Goal: Entertainment & Leisure: Browse casually

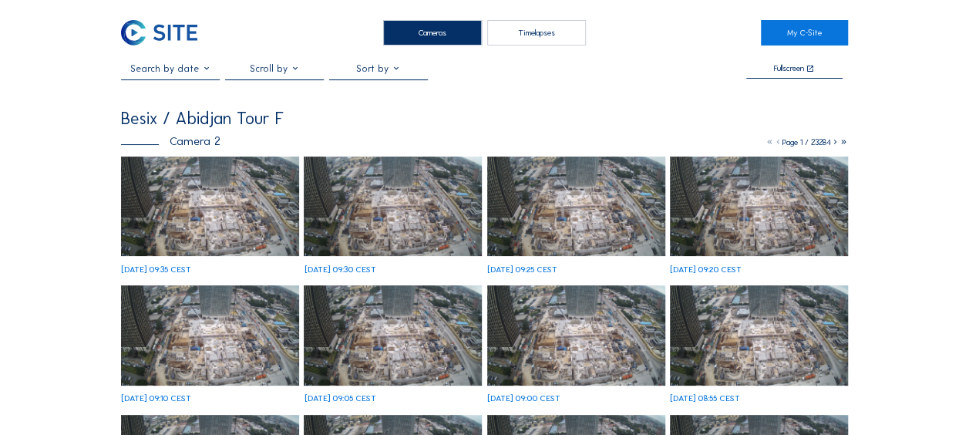
click at [203, 211] on img at bounding box center [210, 206] width 178 height 100
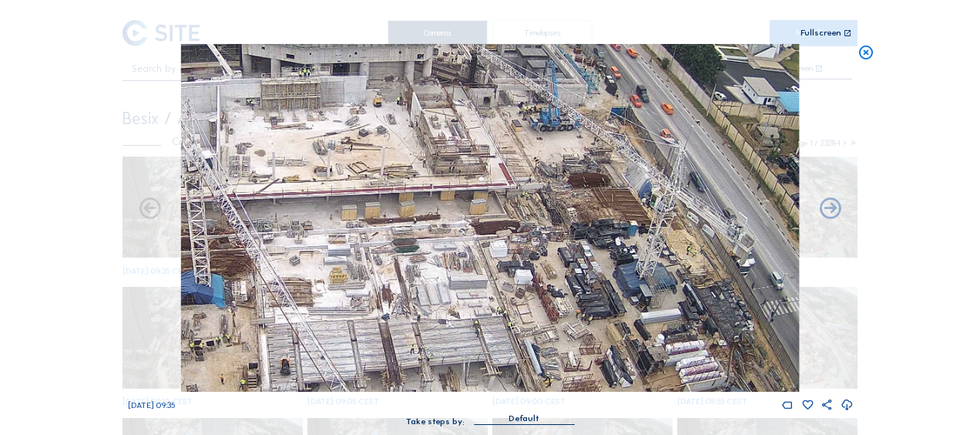
drag, startPoint x: 616, startPoint y: 233, endPoint x: 567, endPoint y: 176, distance: 75.4
click at [567, 176] on img at bounding box center [490, 218] width 618 height 348
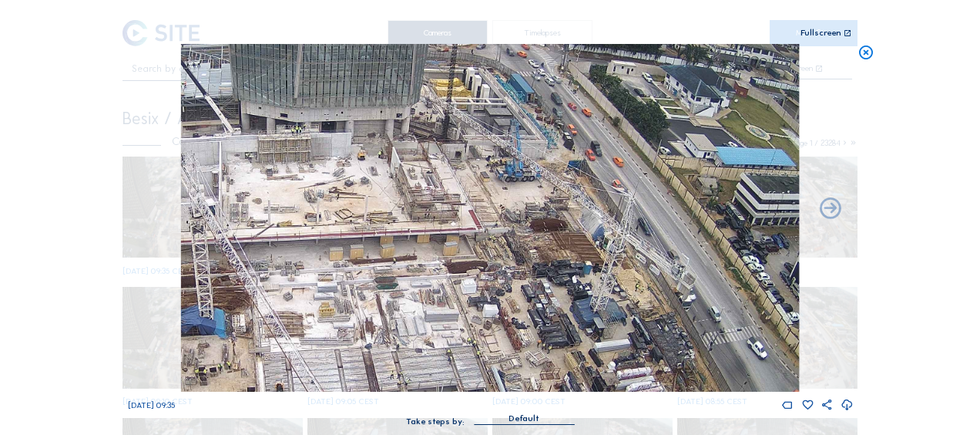
drag, startPoint x: 570, startPoint y: 250, endPoint x: 262, endPoint y: 193, distance: 313.5
click at [262, 193] on img at bounding box center [490, 218] width 618 height 348
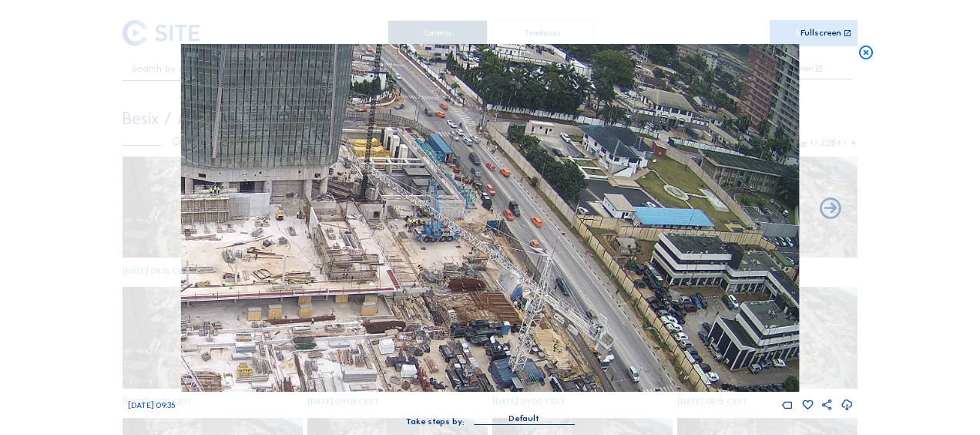
drag, startPoint x: 415, startPoint y: 237, endPoint x: 351, endPoint y: 293, distance: 84.7
click at [351, 293] on img at bounding box center [490, 218] width 618 height 348
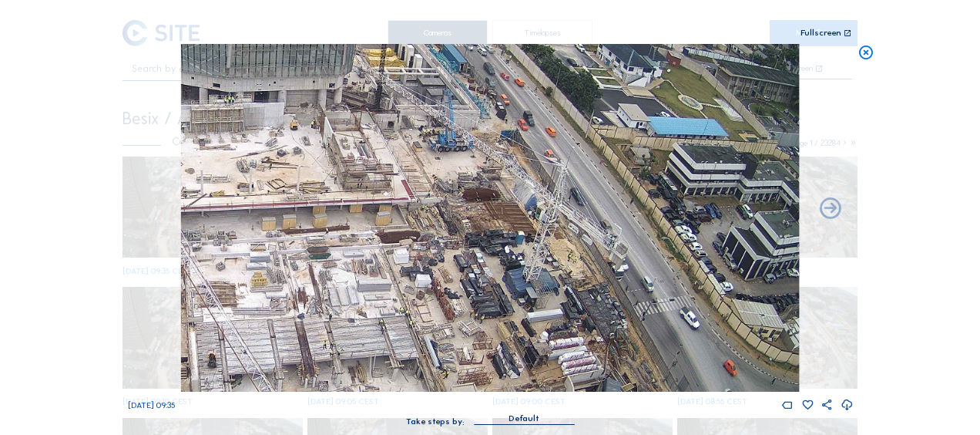
drag, startPoint x: 379, startPoint y: 191, endPoint x: 384, endPoint y: 156, distance: 35.7
click at [384, 156] on img at bounding box center [490, 218] width 618 height 348
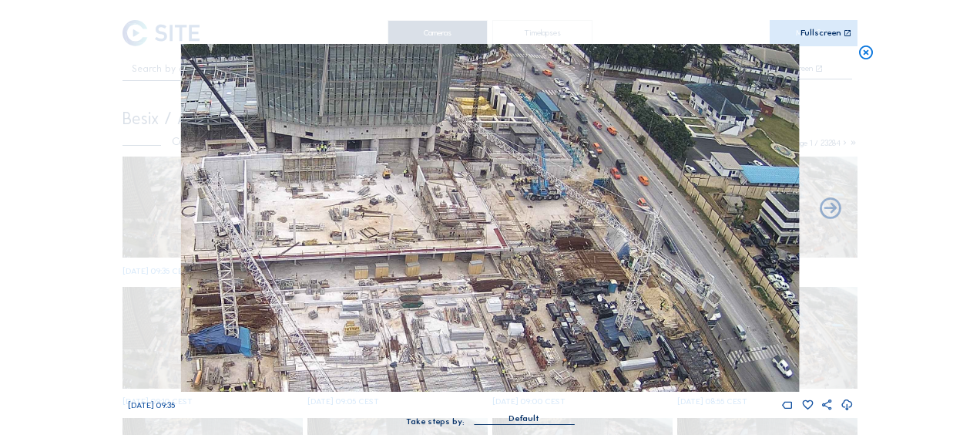
drag, startPoint x: 444, startPoint y: 113, endPoint x: 535, endPoint y: 171, distance: 108.2
click at [535, 171] on img at bounding box center [490, 218] width 618 height 348
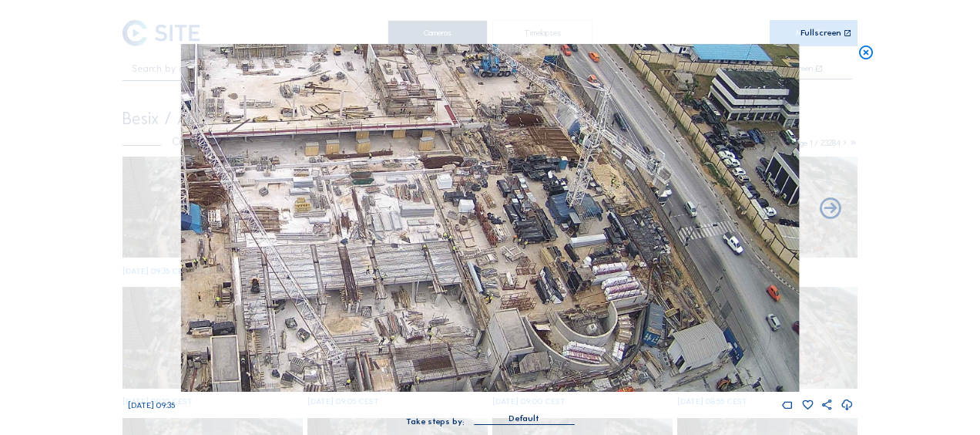
drag, startPoint x: 547, startPoint y: 250, endPoint x: 485, endPoint y: 103, distance: 158.9
click at [485, 103] on img at bounding box center [490, 218] width 618 height 348
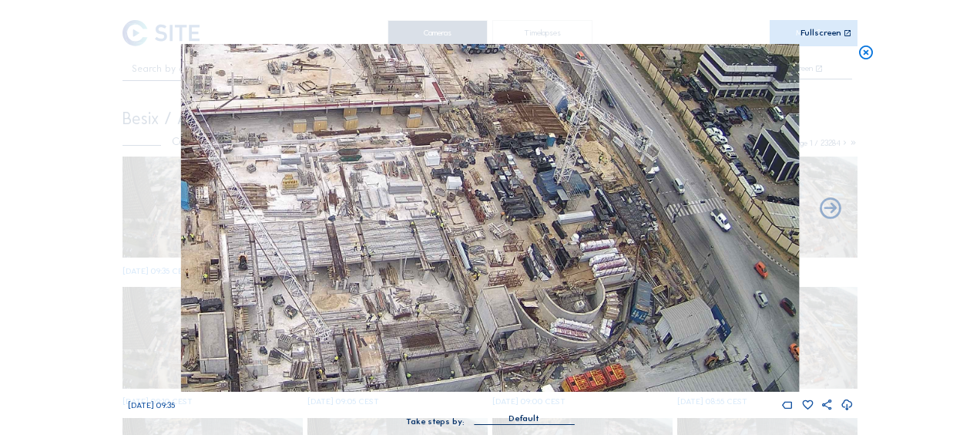
drag, startPoint x: 489, startPoint y: 181, endPoint x: 449, endPoint y: 82, distance: 106.2
click at [449, 83] on img at bounding box center [490, 218] width 618 height 348
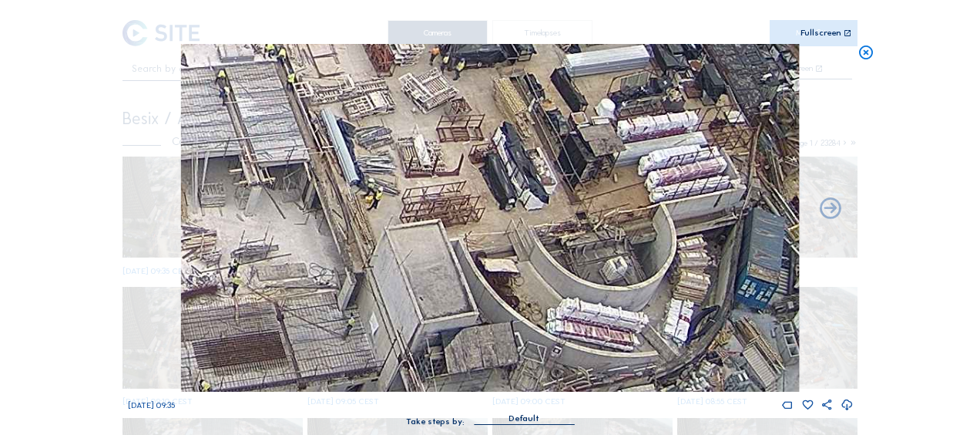
drag, startPoint x: 440, startPoint y: 103, endPoint x: 567, endPoint y: 288, distance: 224.4
click at [567, 288] on img at bounding box center [490, 218] width 618 height 348
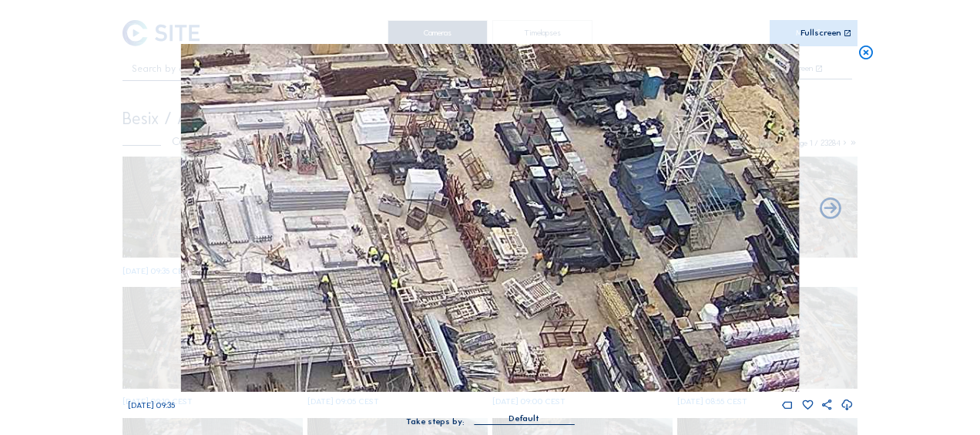
drag, startPoint x: 461, startPoint y: 123, endPoint x: 546, endPoint y: 284, distance: 181.3
click at [546, 284] on img at bounding box center [490, 218] width 618 height 348
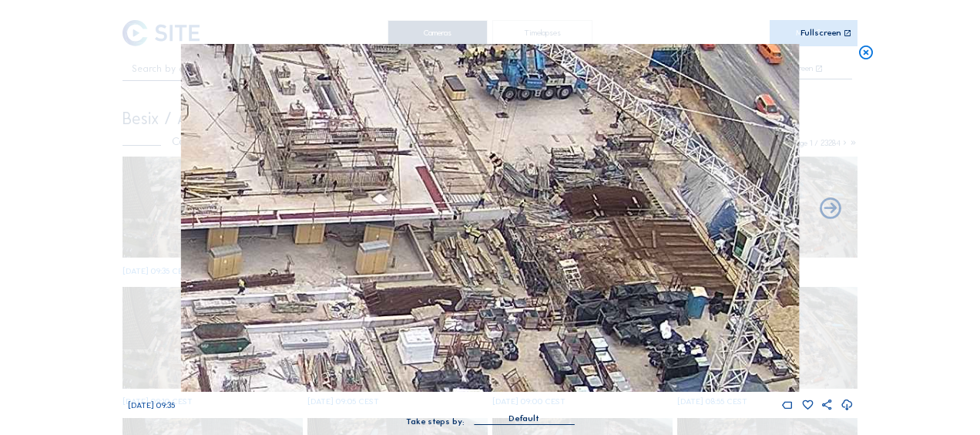
drag, startPoint x: 495, startPoint y: 149, endPoint x: 532, endPoint y: 333, distance: 187.1
click at [532, 333] on img at bounding box center [490, 218] width 618 height 348
click at [867, 55] on icon at bounding box center [866, 53] width 17 height 18
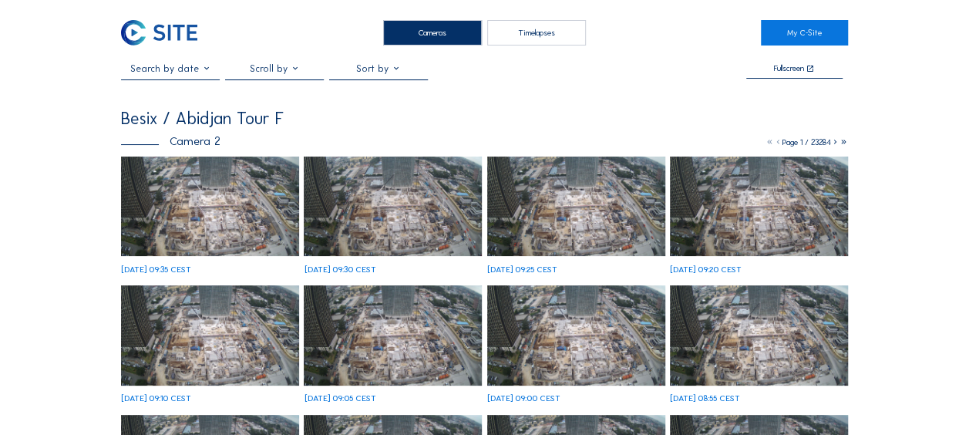
click at [201, 162] on img at bounding box center [210, 206] width 178 height 100
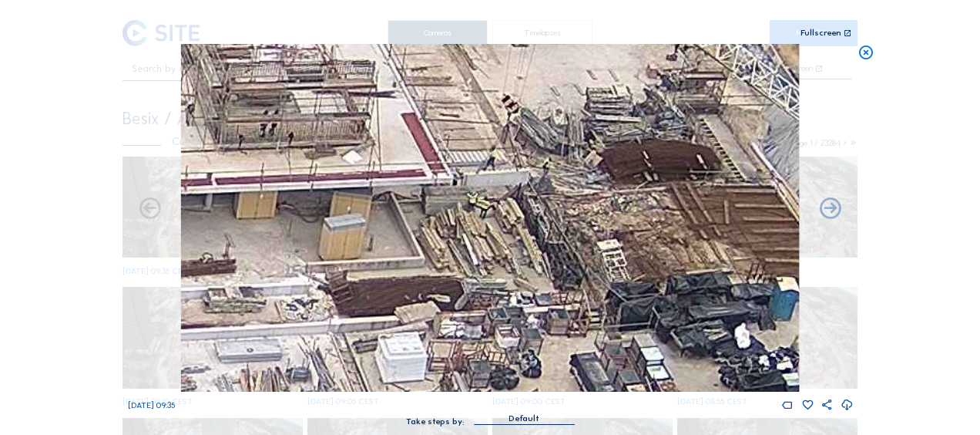
click at [862, 54] on icon at bounding box center [866, 53] width 17 height 18
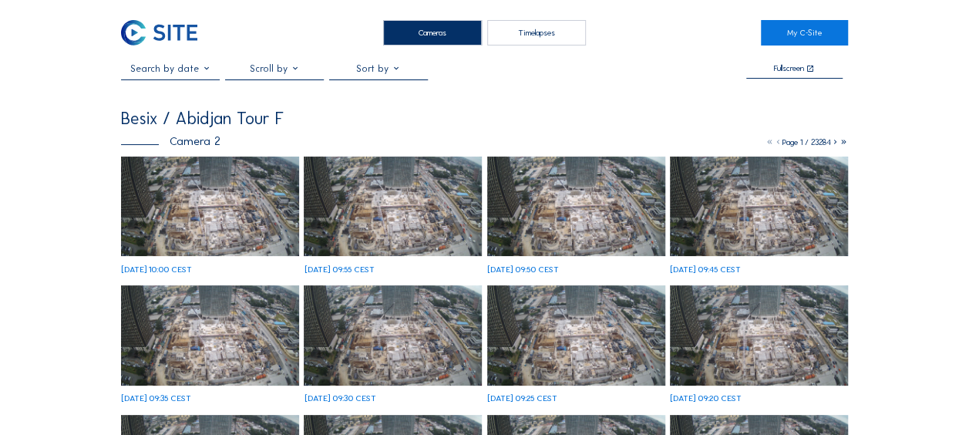
click at [227, 206] on img at bounding box center [210, 206] width 178 height 100
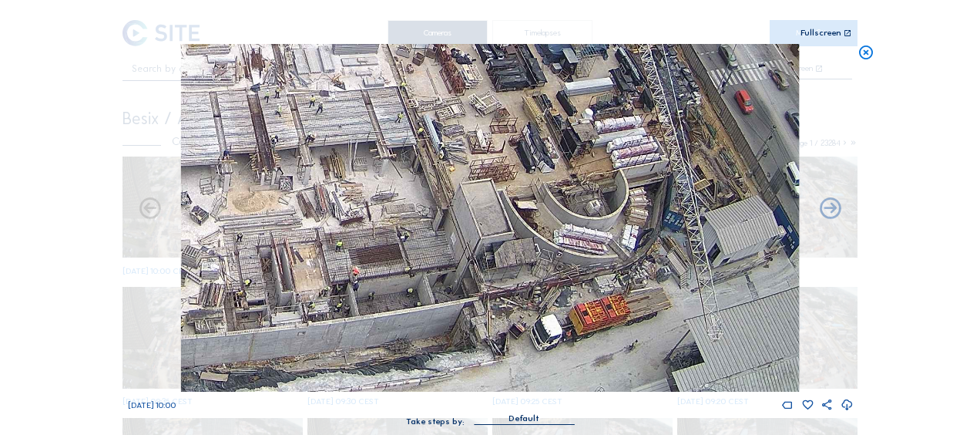
drag, startPoint x: 646, startPoint y: 314, endPoint x: 595, endPoint y: 244, distance: 87.2
click at [595, 244] on img at bounding box center [490, 218] width 618 height 348
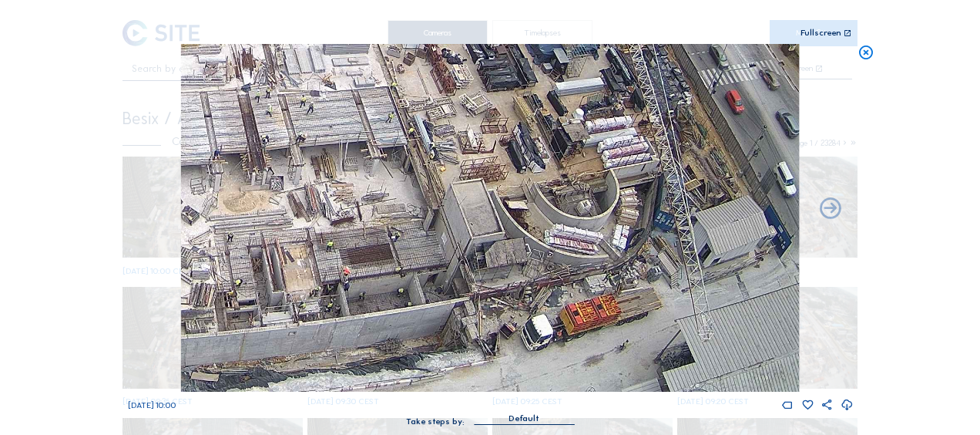
drag, startPoint x: 541, startPoint y: 164, endPoint x: 549, endPoint y: 163, distance: 7.7
click at [549, 163] on img at bounding box center [490, 218] width 618 height 348
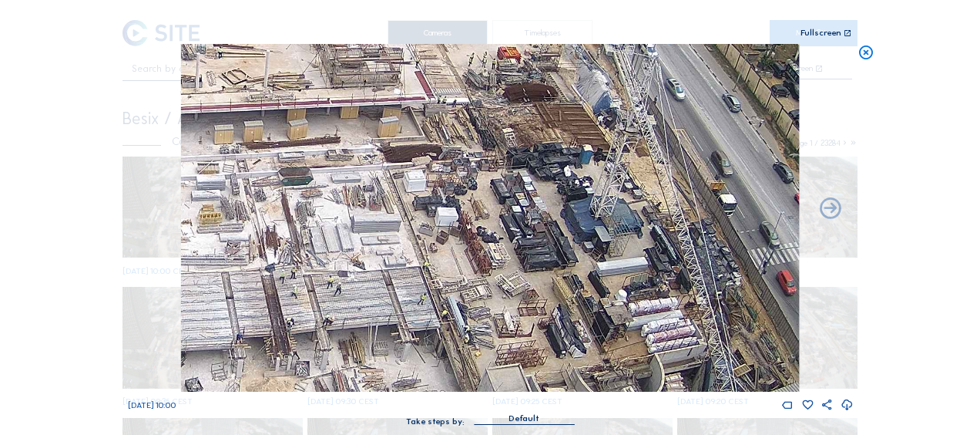
drag, startPoint x: 508, startPoint y: 193, endPoint x: 550, endPoint y: 374, distance: 186.7
click at [554, 382] on img at bounding box center [490, 218] width 618 height 348
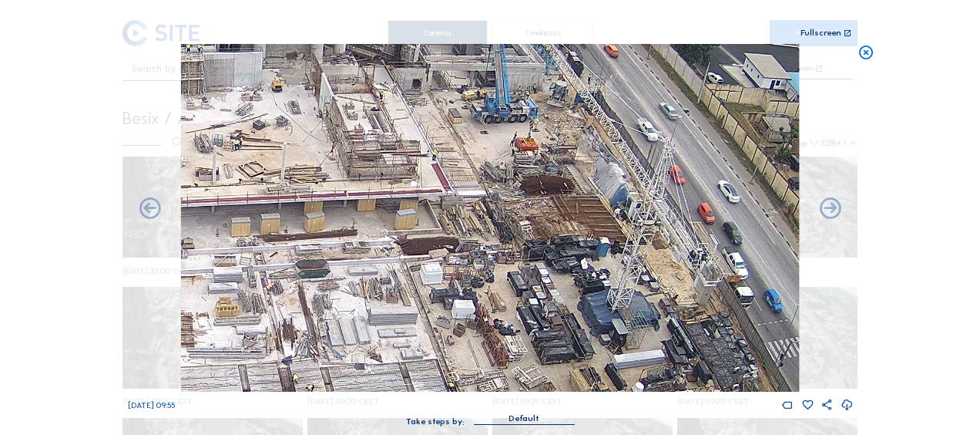
drag, startPoint x: 504, startPoint y: 122, endPoint x: 520, endPoint y: 213, distance: 92.4
click at [520, 213] on img at bounding box center [490, 218] width 618 height 348
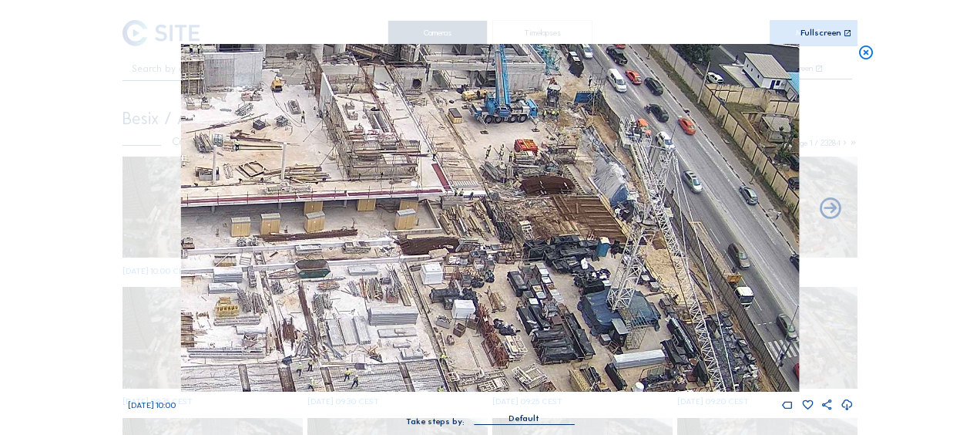
drag, startPoint x: 869, startPoint y: 59, endPoint x: 841, endPoint y: 69, distance: 29.8
click at [866, 59] on icon at bounding box center [866, 53] width 17 height 18
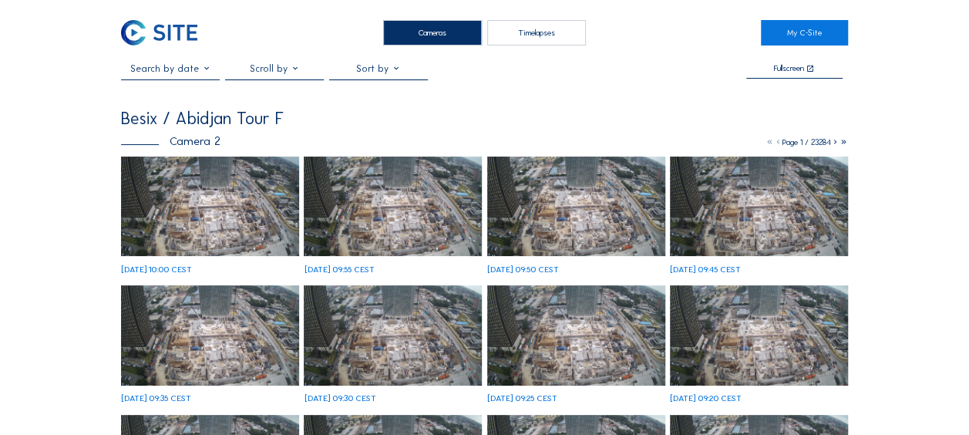
click at [226, 203] on img at bounding box center [210, 206] width 178 height 100
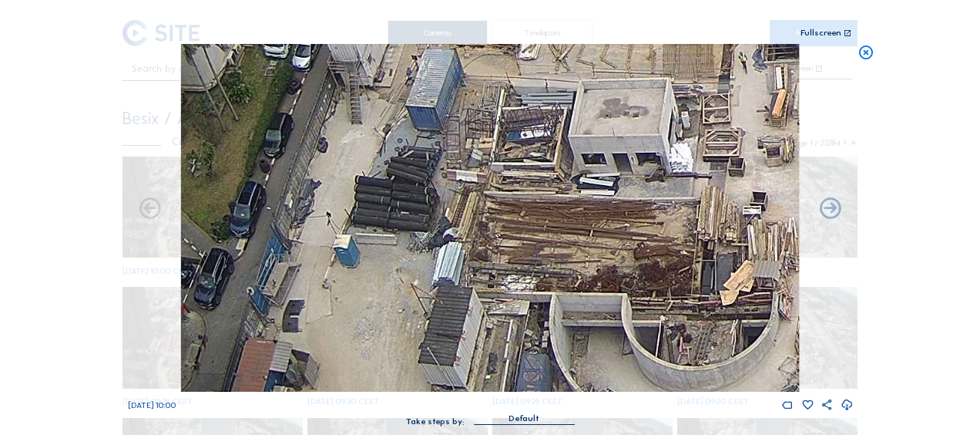
drag, startPoint x: 324, startPoint y: 321, endPoint x: 378, endPoint y: 252, distance: 87.3
click at [378, 252] on img at bounding box center [490, 218] width 618 height 348
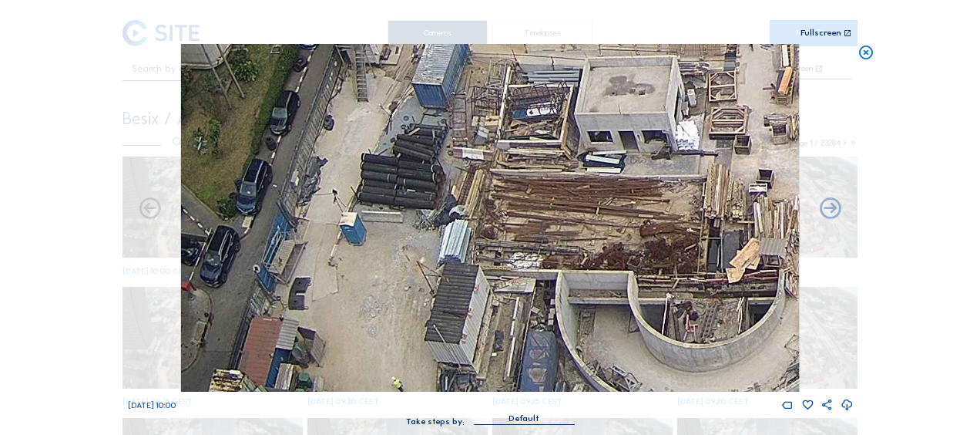
drag, startPoint x: 388, startPoint y: 297, endPoint x: 401, endPoint y: 258, distance: 40.7
click at [401, 258] on img at bounding box center [490, 218] width 618 height 348
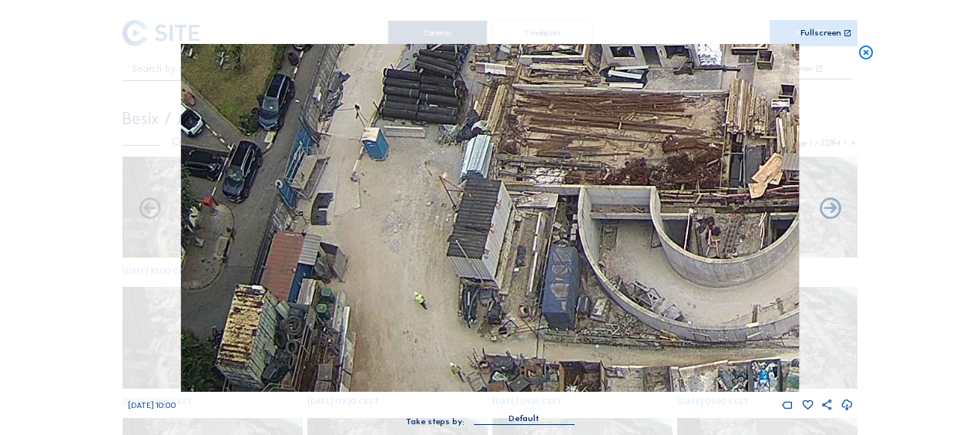
drag, startPoint x: 395, startPoint y: 327, endPoint x: 410, endPoint y: 258, distance: 70.3
click at [410, 258] on img at bounding box center [490, 218] width 618 height 348
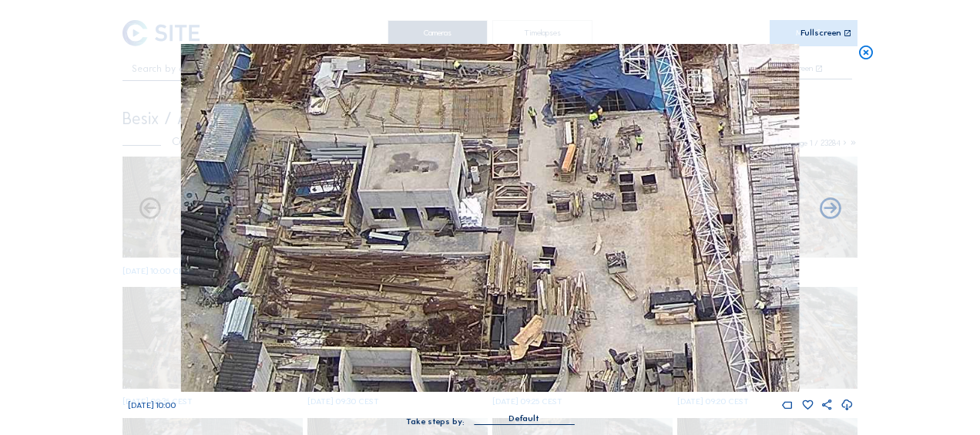
drag, startPoint x: 728, startPoint y: 161, endPoint x: 489, endPoint y: 323, distance: 288.5
click at [489, 323] on img at bounding box center [490, 218] width 618 height 348
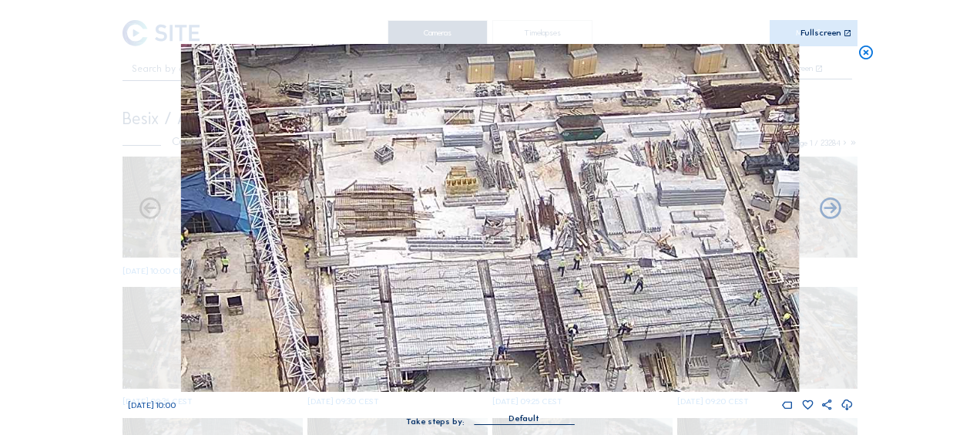
drag, startPoint x: 650, startPoint y: 183, endPoint x: 234, endPoint y: 305, distance: 433.6
click at [234, 305] on img at bounding box center [490, 218] width 618 height 348
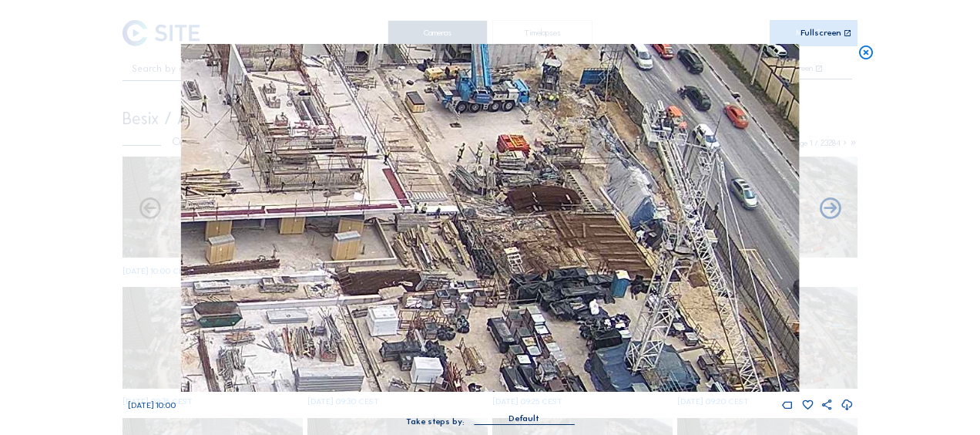
drag, startPoint x: 682, startPoint y: 159, endPoint x: 384, endPoint y: 287, distance: 324.5
click at [384, 287] on img at bounding box center [490, 218] width 618 height 348
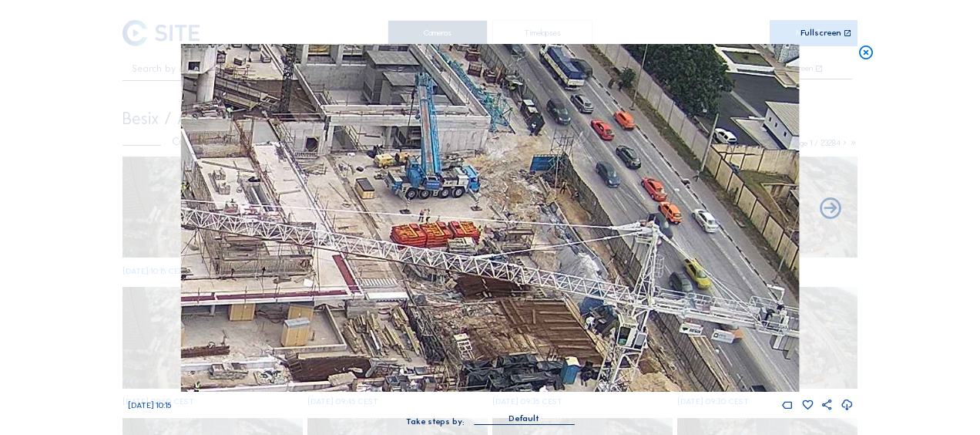
drag, startPoint x: 600, startPoint y: 100, endPoint x: 549, endPoint y: 186, distance: 99.8
click at [549, 186] on img at bounding box center [490, 218] width 618 height 348
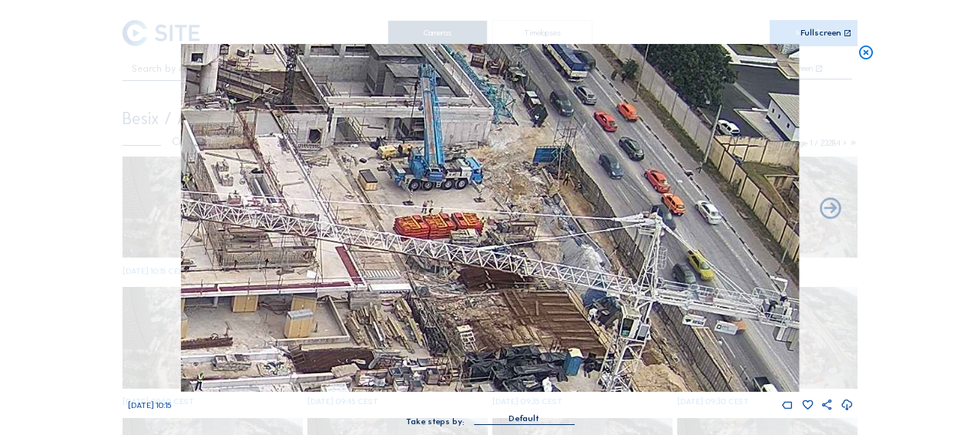
drag, startPoint x: 384, startPoint y: 296, endPoint x: 367, endPoint y: 98, distance: 198.8
click at [367, 98] on img at bounding box center [490, 218] width 618 height 348
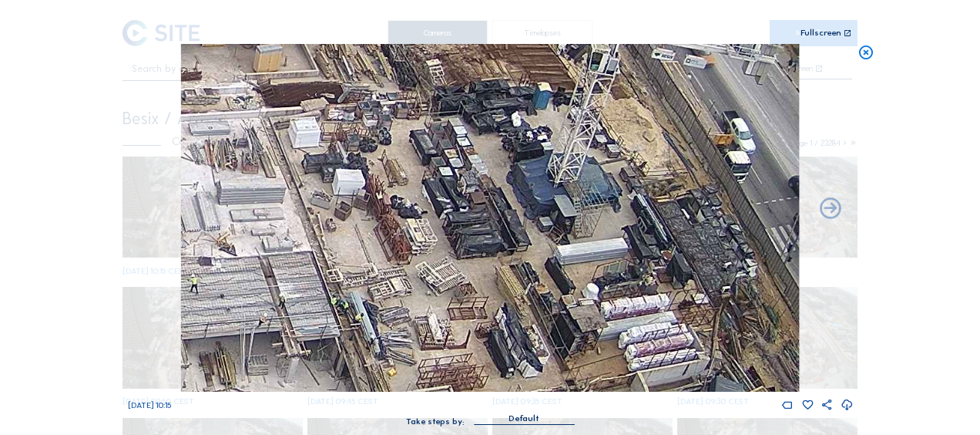
drag, startPoint x: 433, startPoint y: 268, endPoint x: 401, endPoint y: 205, distance: 71.0
click at [408, 177] on img at bounding box center [490, 218] width 618 height 348
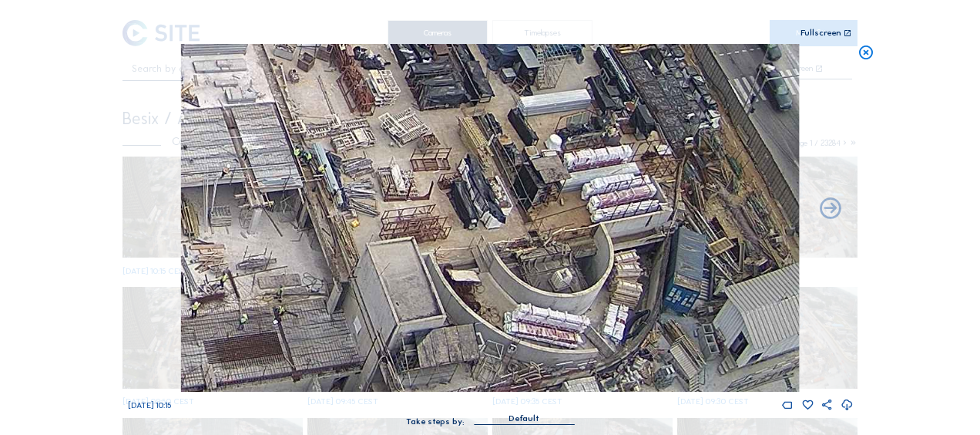
drag, startPoint x: 416, startPoint y: 315, endPoint x: 385, endPoint y: 183, distance: 136.1
click at [371, 108] on img at bounding box center [490, 218] width 618 height 348
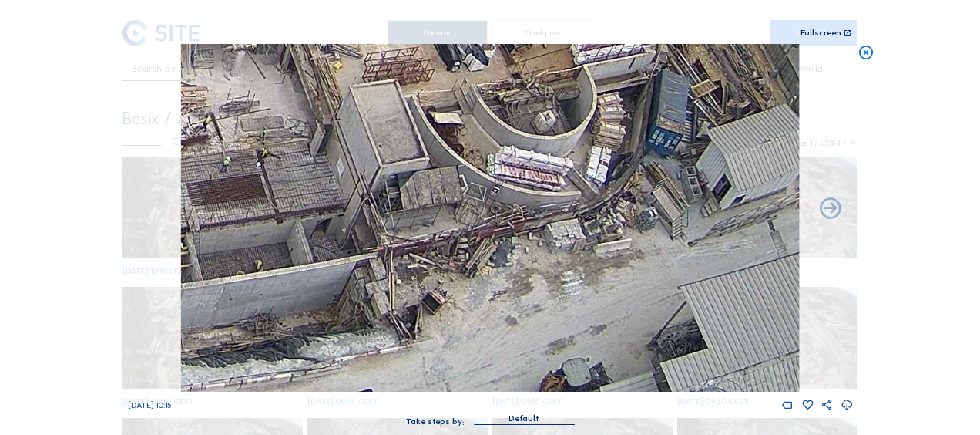
drag, startPoint x: 384, startPoint y: 253, endPoint x: 377, endPoint y: 110, distance: 142.7
click at [377, 110] on img at bounding box center [490, 218] width 618 height 348
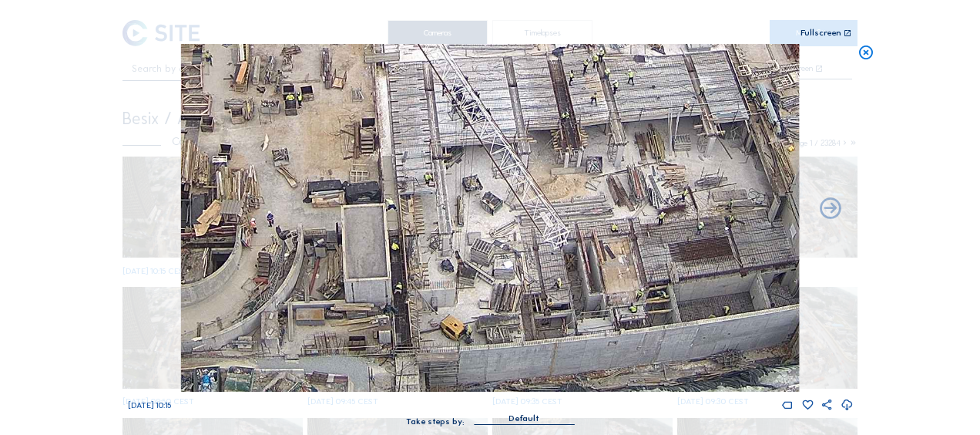
drag, startPoint x: 313, startPoint y: 264, endPoint x: 777, endPoint y: 285, distance: 464.4
click at [777, 285] on img at bounding box center [490, 218] width 618 height 348
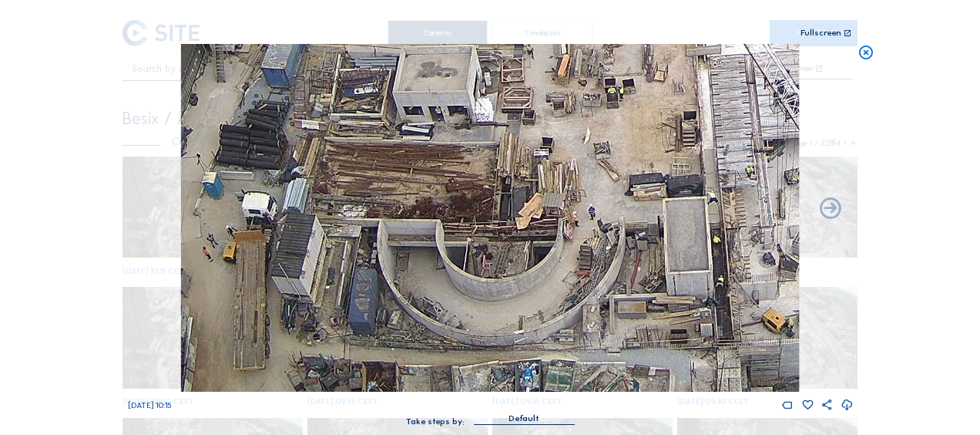
drag, startPoint x: 338, startPoint y: 279, endPoint x: 658, endPoint y: 272, distance: 320.6
click at [658, 272] on img at bounding box center [490, 218] width 618 height 348
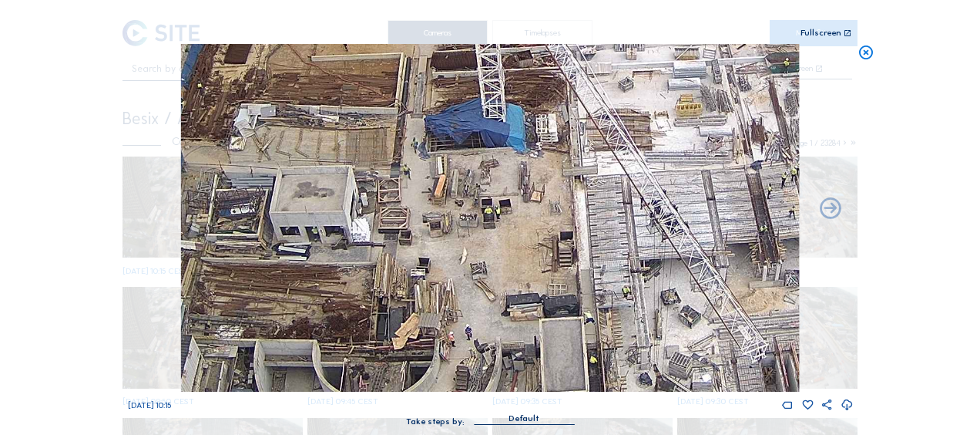
drag, startPoint x: 626, startPoint y: 142, endPoint x: 362, endPoint y: 280, distance: 297.8
click at [362, 280] on img at bounding box center [490, 218] width 618 height 348
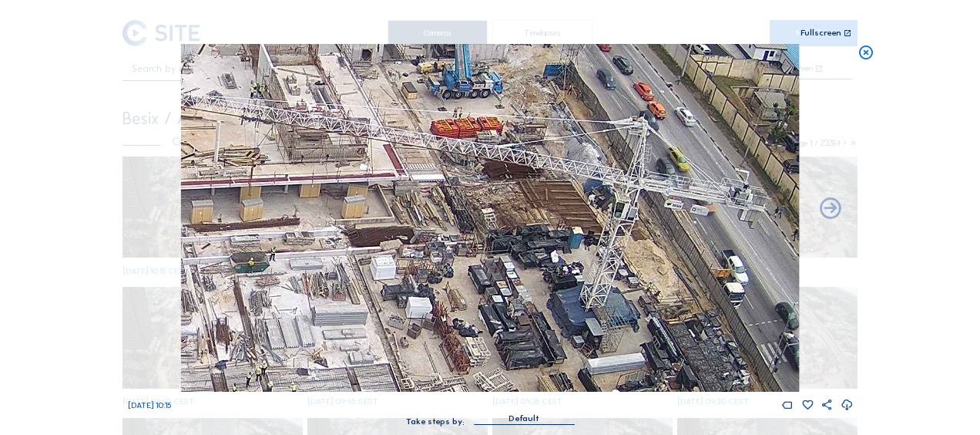
drag, startPoint x: 730, startPoint y: 82, endPoint x: 335, endPoint y: 264, distance: 434.1
click at [335, 264] on img at bounding box center [490, 218] width 618 height 348
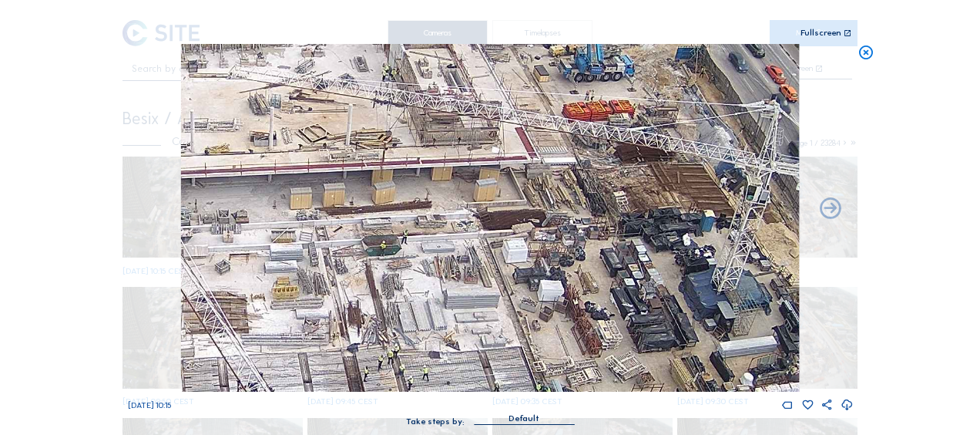
drag, startPoint x: 206, startPoint y: 216, endPoint x: 455, endPoint y: 179, distance: 251.6
click at [455, 179] on img at bounding box center [490, 218] width 618 height 348
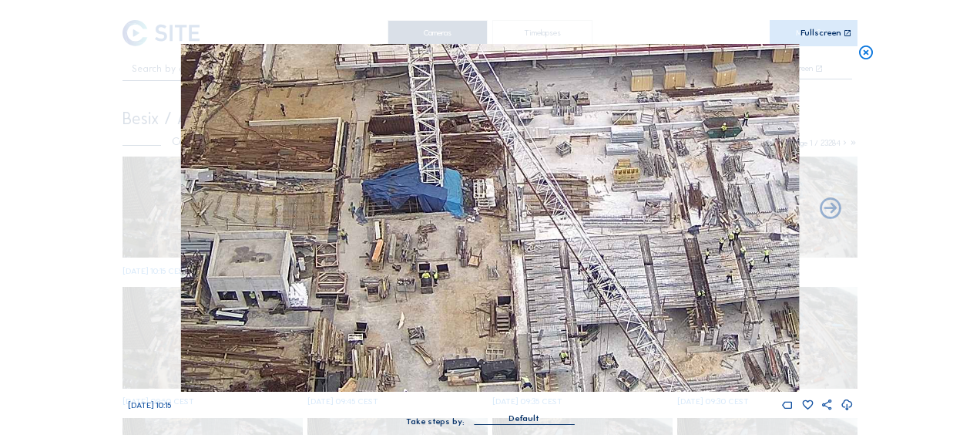
drag, startPoint x: 214, startPoint y: 310, endPoint x: 417, endPoint y: 267, distance: 207.2
click at [457, 203] on img at bounding box center [490, 218] width 618 height 348
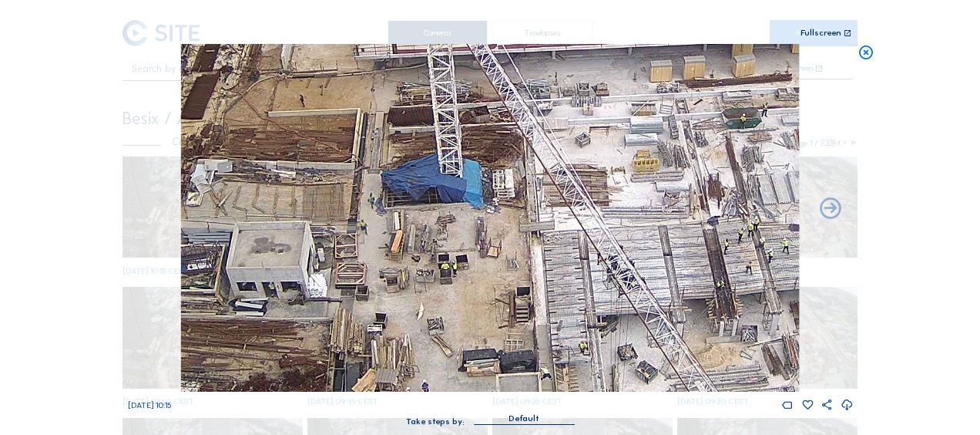
drag, startPoint x: 372, startPoint y: 314, endPoint x: 583, endPoint y: 189, distance: 245.0
click at [583, 189] on img at bounding box center [490, 218] width 618 height 348
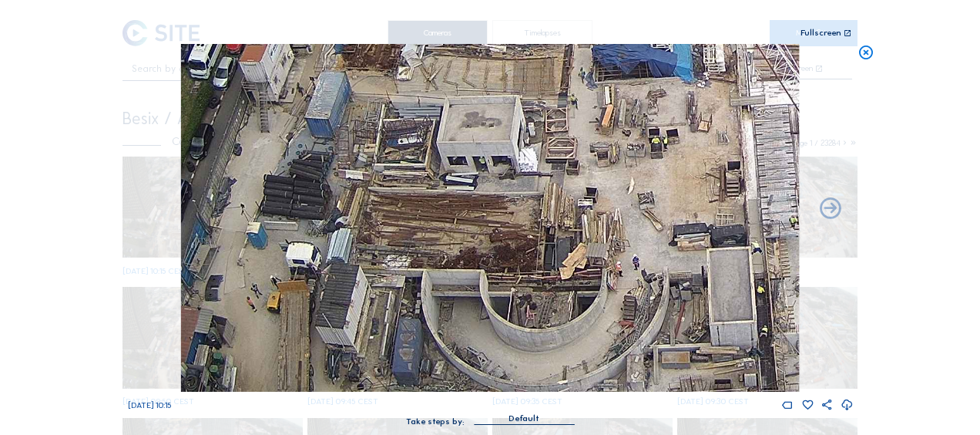
drag, startPoint x: 867, startPoint y: 57, endPoint x: 845, endPoint y: 66, distance: 24.2
click at [866, 58] on icon at bounding box center [866, 53] width 17 height 18
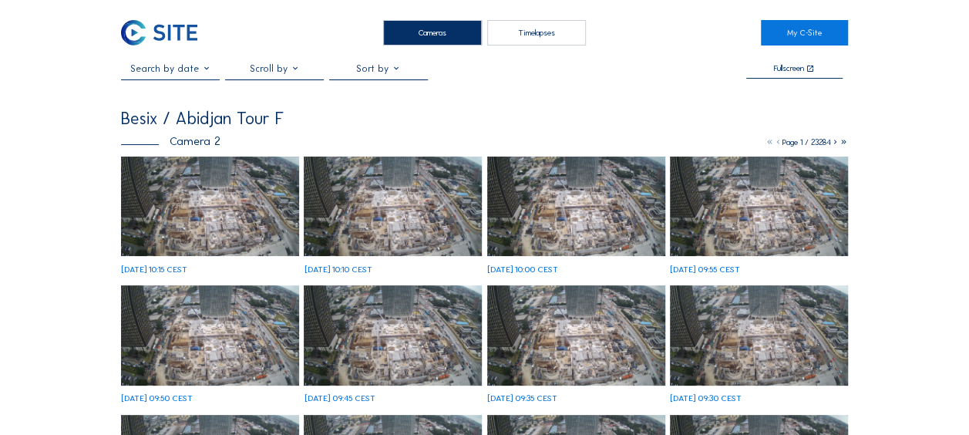
click at [172, 220] on img at bounding box center [210, 206] width 178 height 100
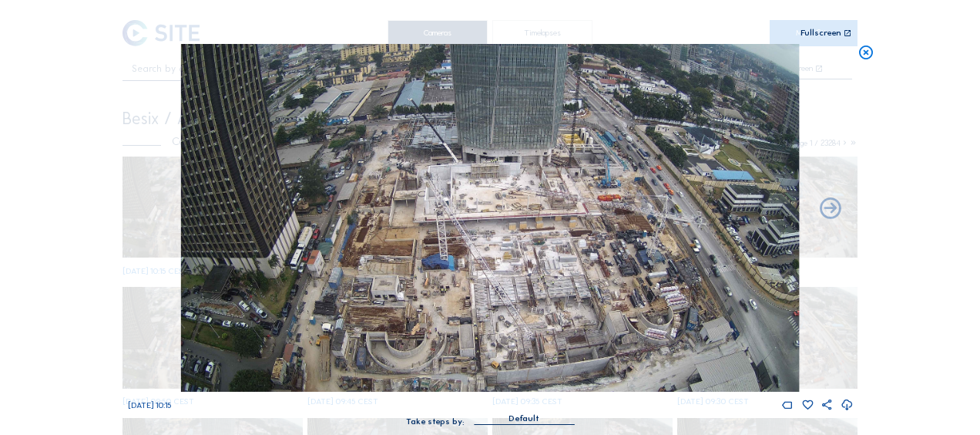
click at [865, 55] on icon at bounding box center [866, 53] width 17 height 18
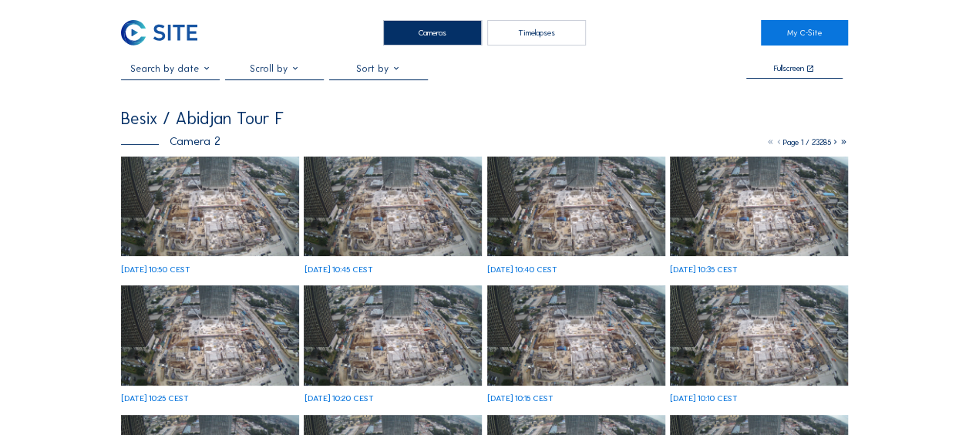
click at [216, 238] on img at bounding box center [210, 206] width 178 height 100
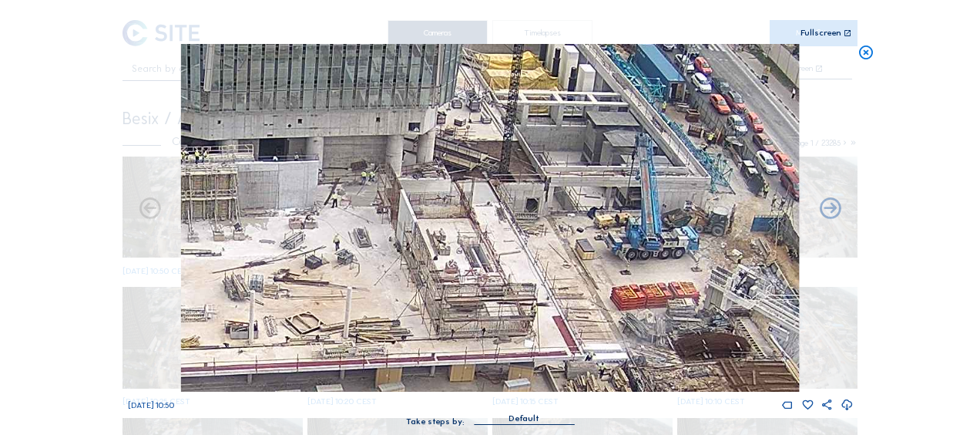
drag, startPoint x: 462, startPoint y: 139, endPoint x: 573, endPoint y: 208, distance: 131.5
click at [573, 208] on img at bounding box center [490, 218] width 618 height 348
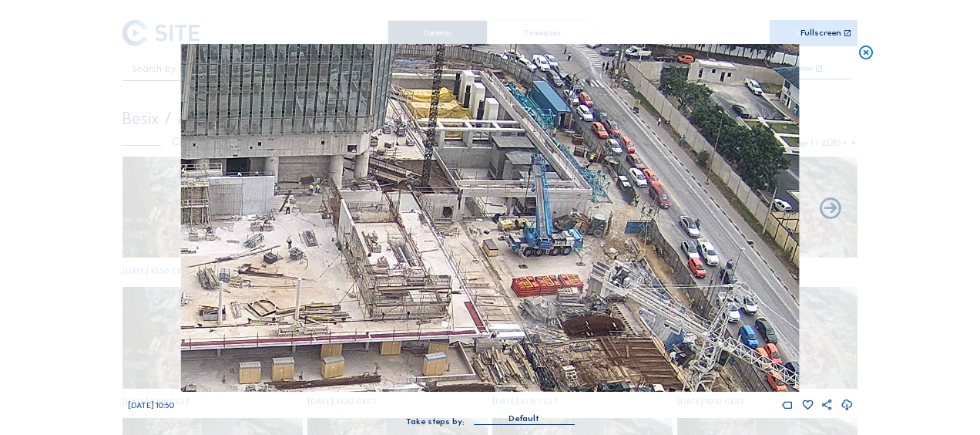
drag, startPoint x: 373, startPoint y: 217, endPoint x: 281, endPoint y: 225, distance: 92.1
click at [281, 225] on img at bounding box center [490, 218] width 618 height 348
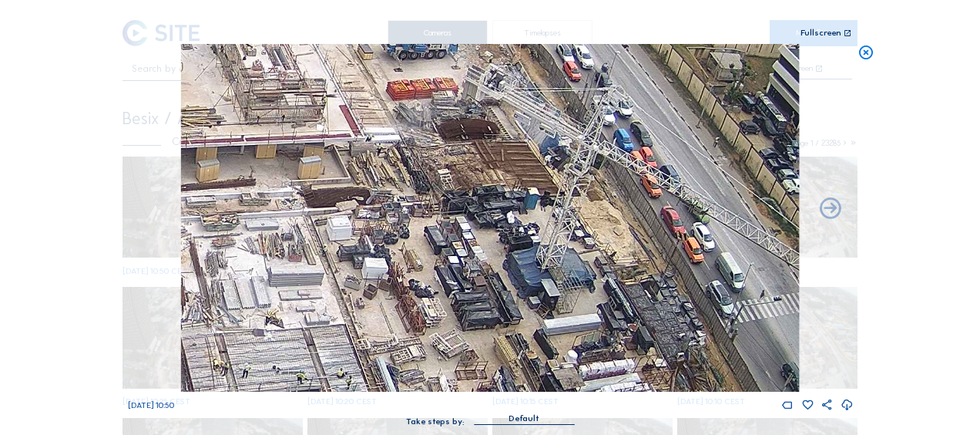
drag, startPoint x: 559, startPoint y: 260, endPoint x: 439, endPoint y: 66, distance: 228.4
click at [439, 66] on img at bounding box center [490, 218] width 618 height 348
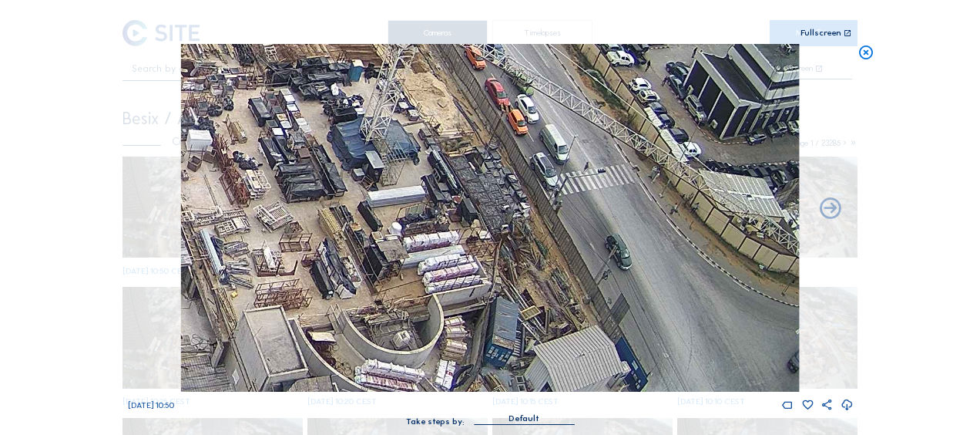
drag, startPoint x: 476, startPoint y: 129, endPoint x: 306, endPoint y: 106, distance: 171.9
click at [327, 20] on div "Scroll to travel through time | Press 'Alt' Button + Scroll to Zoom | Click and…" at bounding box center [490, 220] width 725 height 441
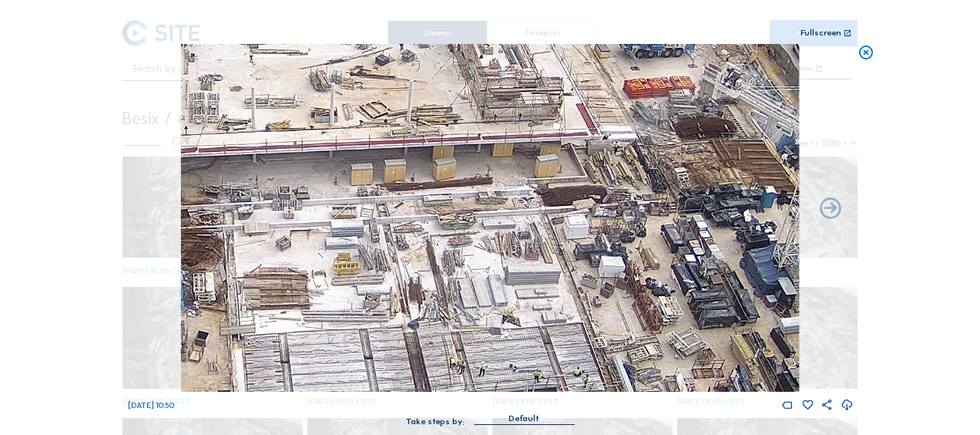
drag, startPoint x: 295, startPoint y: 109, endPoint x: 519, endPoint y: 173, distance: 232.4
click at [707, 236] on img at bounding box center [490, 218] width 618 height 348
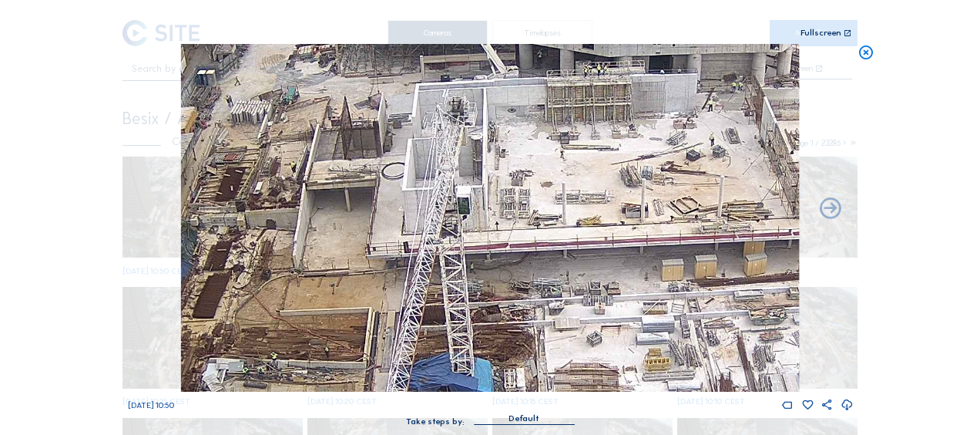
drag, startPoint x: 398, startPoint y: 131, endPoint x: 709, endPoint y: 227, distance: 325.6
click at [709, 227] on img at bounding box center [490, 218] width 618 height 348
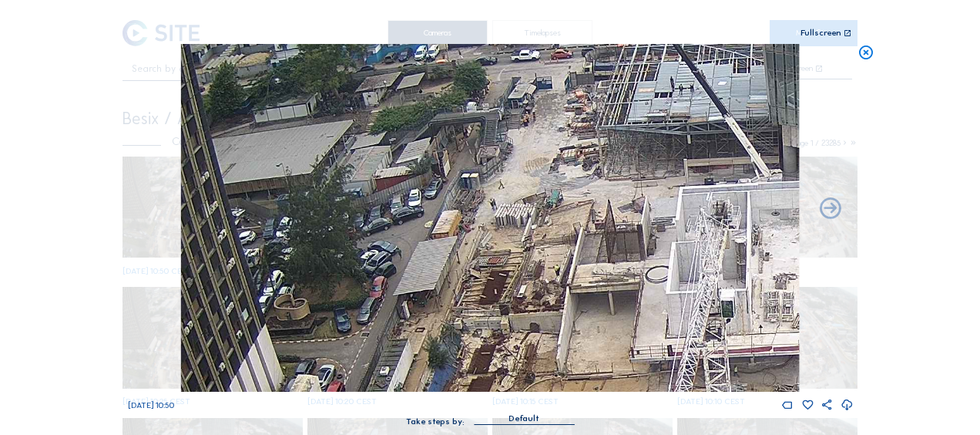
drag, startPoint x: 455, startPoint y: 207, endPoint x: 629, endPoint y: 259, distance: 180.9
click at [643, 274] on img at bounding box center [490, 218] width 618 height 348
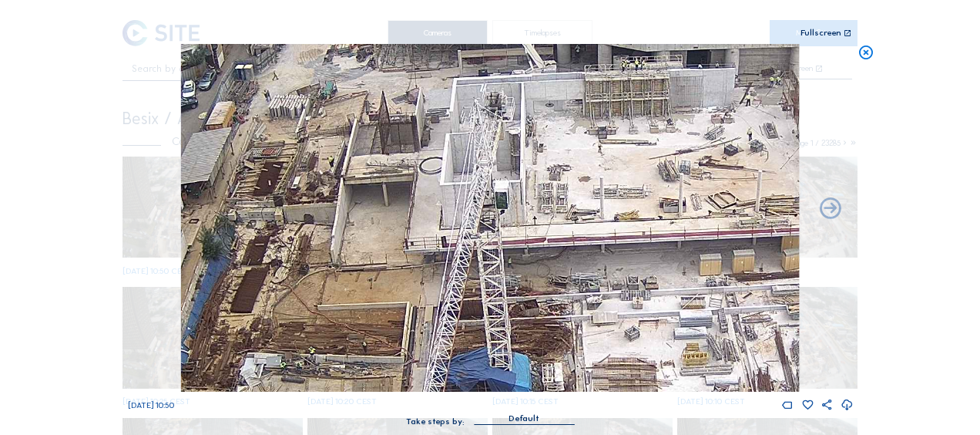
drag, startPoint x: 429, startPoint y: 149, endPoint x: 391, endPoint y: 140, distance: 38.7
click at [405, 141] on img at bounding box center [490, 218] width 618 height 348
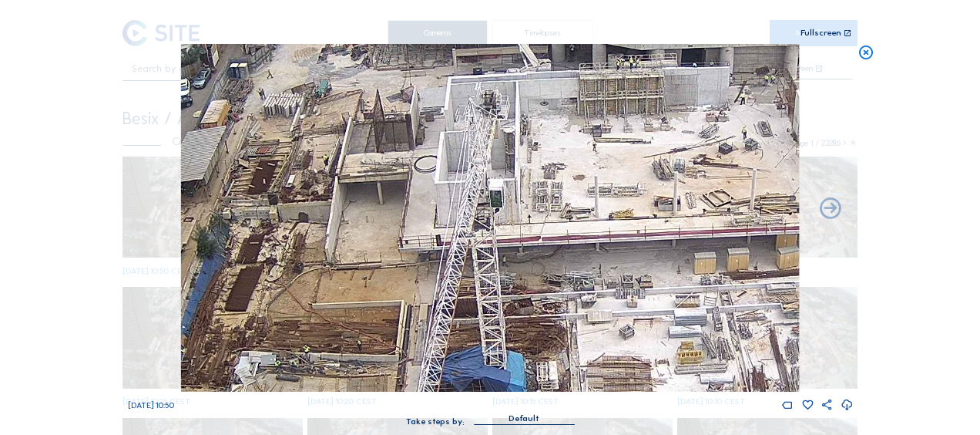
click at [872, 53] on icon at bounding box center [866, 53] width 17 height 18
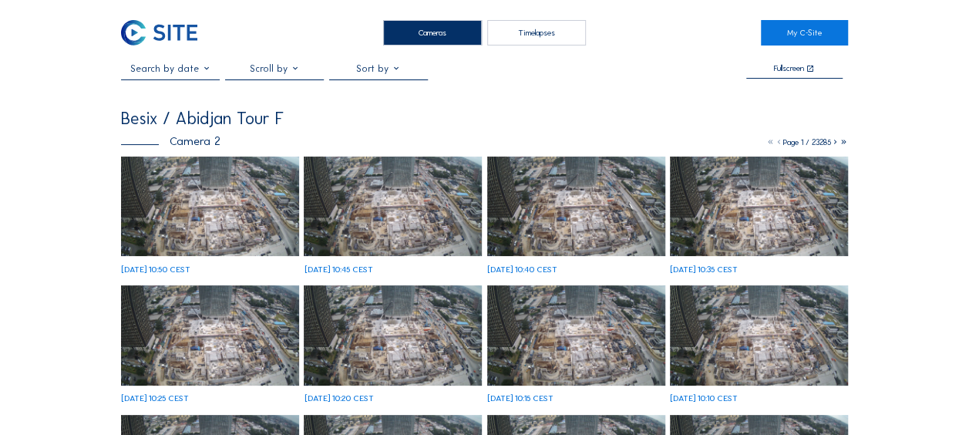
click at [209, 198] on img at bounding box center [210, 206] width 178 height 100
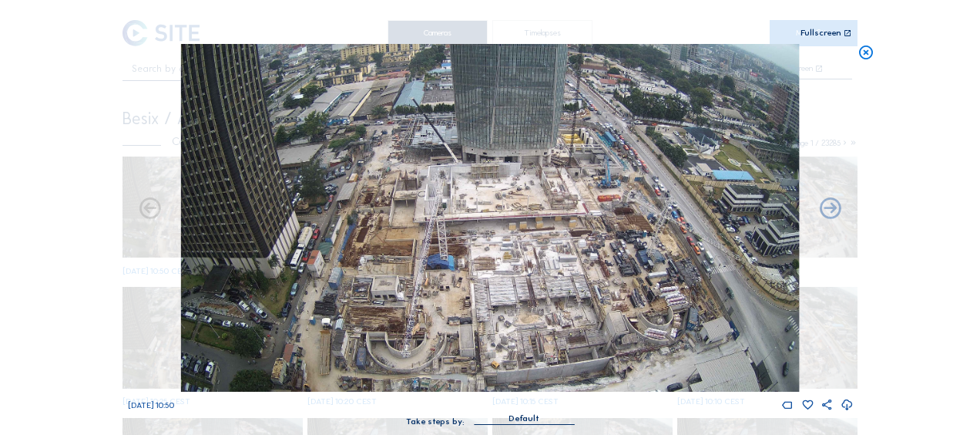
click at [866, 46] on icon at bounding box center [866, 53] width 17 height 18
